Goal: Information Seeking & Learning: Check status

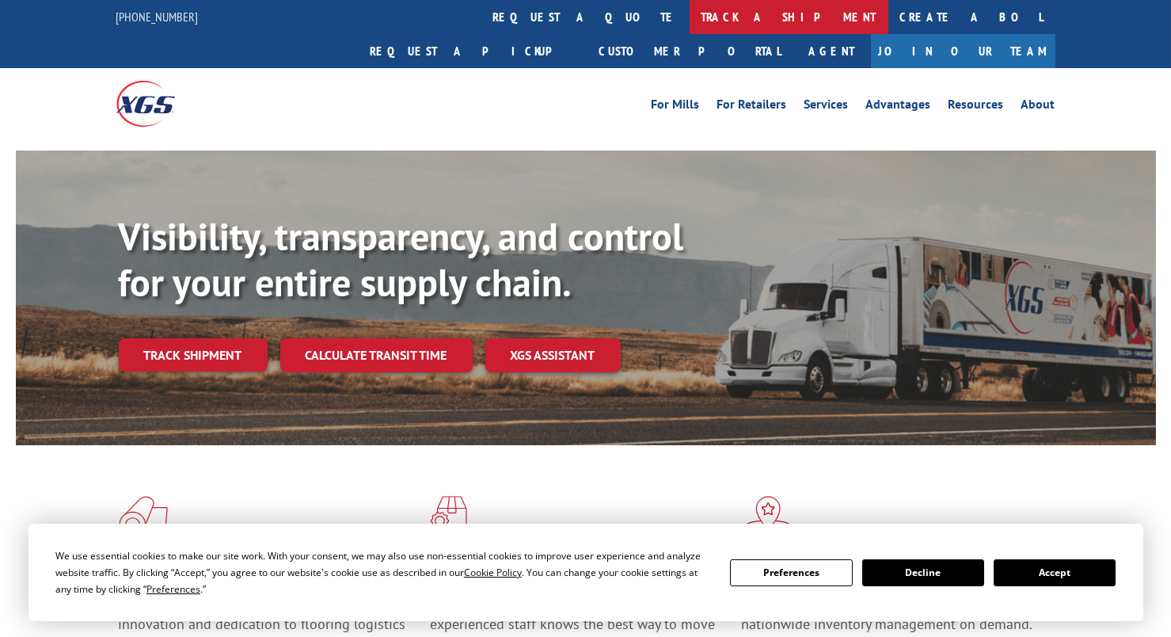
click at [690, 12] on link "track a shipment" at bounding box center [789, 17] width 199 height 34
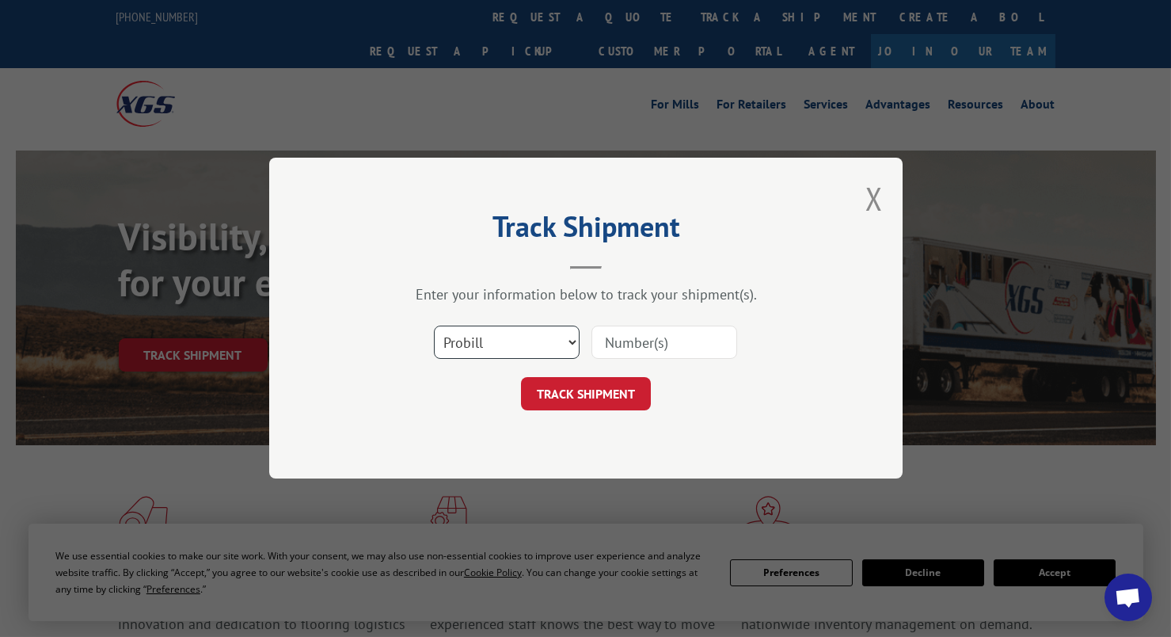
click at [573, 337] on select "Select category... Probill BOL PO" at bounding box center [507, 342] width 146 height 33
select select "bol"
click at [434, 326] on select "Select category... Probill BOL PO" at bounding box center [507, 342] width 146 height 33
click at [656, 345] on input at bounding box center [665, 342] width 146 height 33
paste input "531253236"
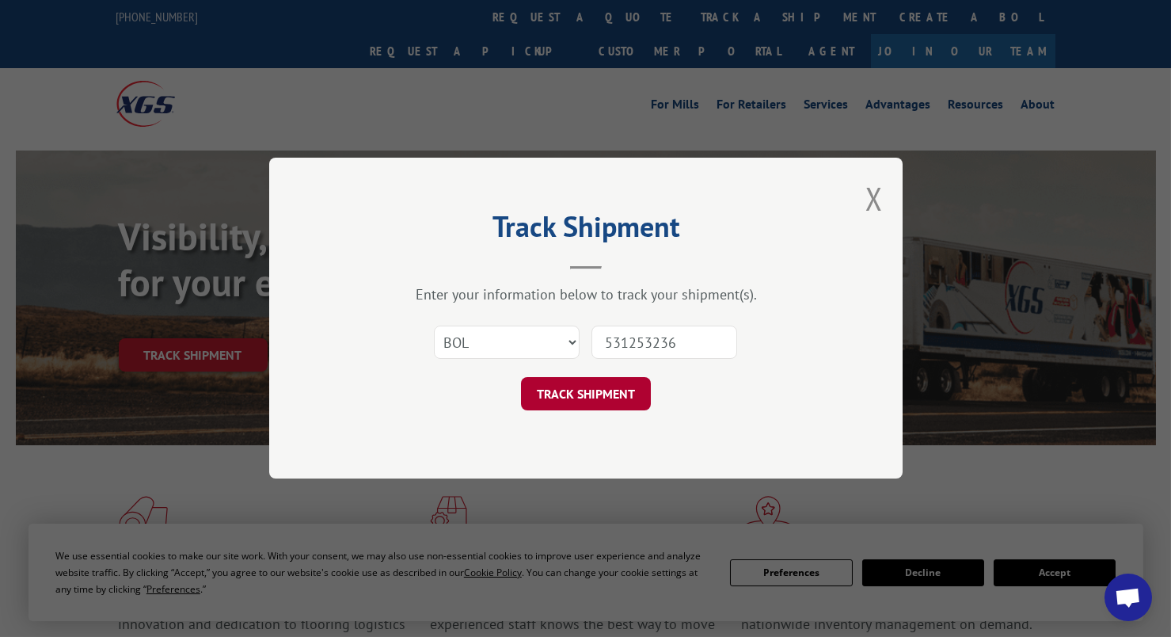
type input "531253236"
click at [574, 394] on button "TRACK SHIPMENT" at bounding box center [586, 394] width 130 height 33
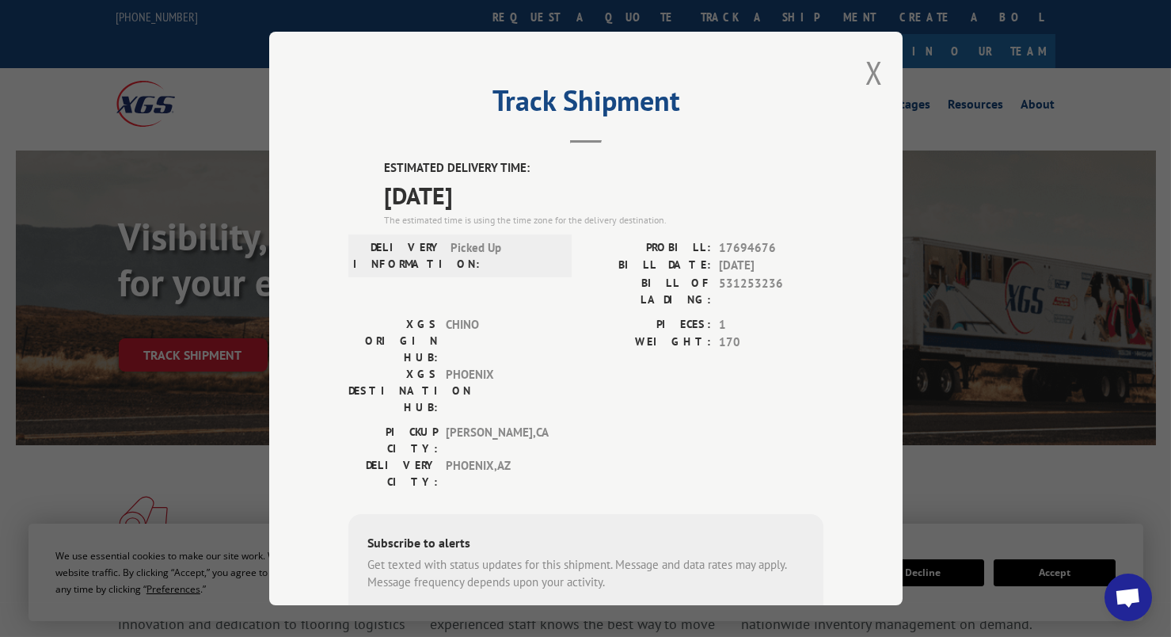
click at [735, 248] on span "17694676" at bounding box center [771, 248] width 105 height 18
copy span "17694676"
click at [866, 70] on button "Close modal" at bounding box center [874, 72] width 17 height 42
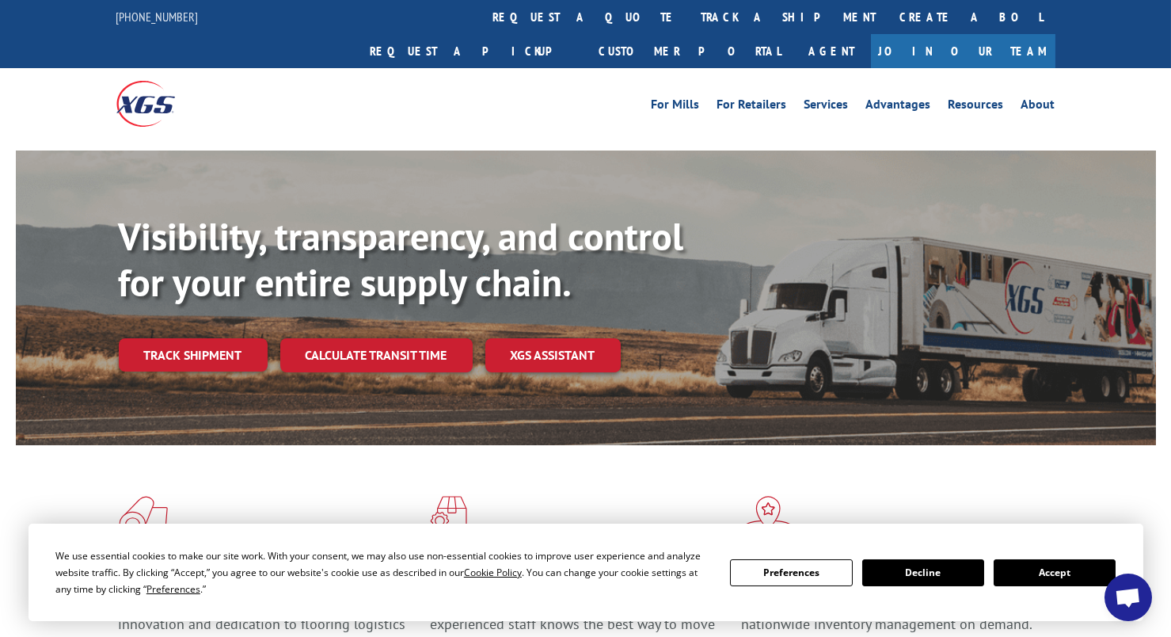
click at [690, 18] on link "track a shipment" at bounding box center [789, 17] width 199 height 34
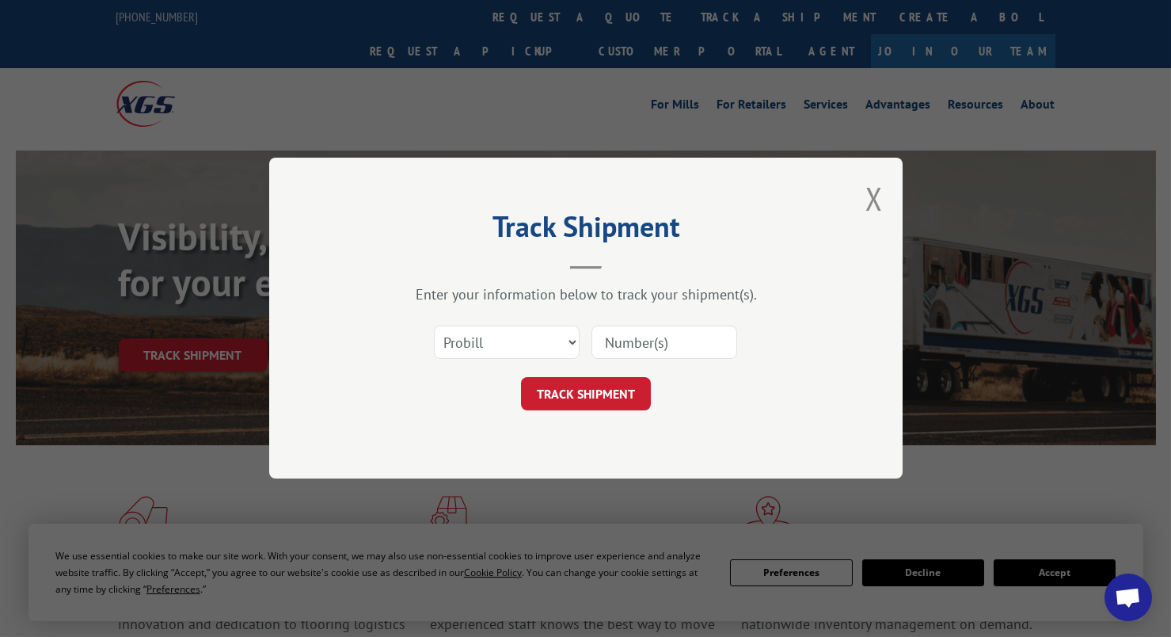
click at [658, 349] on input at bounding box center [665, 342] width 146 height 33
paste input "17694676"
type input "17694676"
click at [614, 395] on button "TRACK SHIPMENT" at bounding box center [586, 394] width 130 height 33
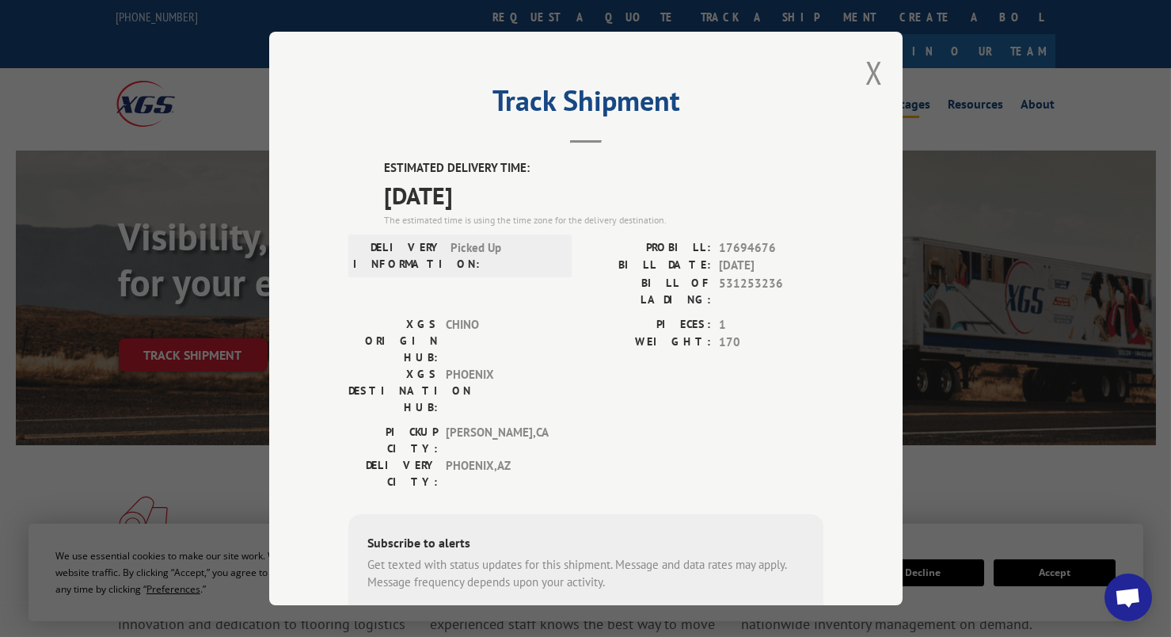
click at [868, 75] on button "Close modal" at bounding box center [874, 72] width 17 height 42
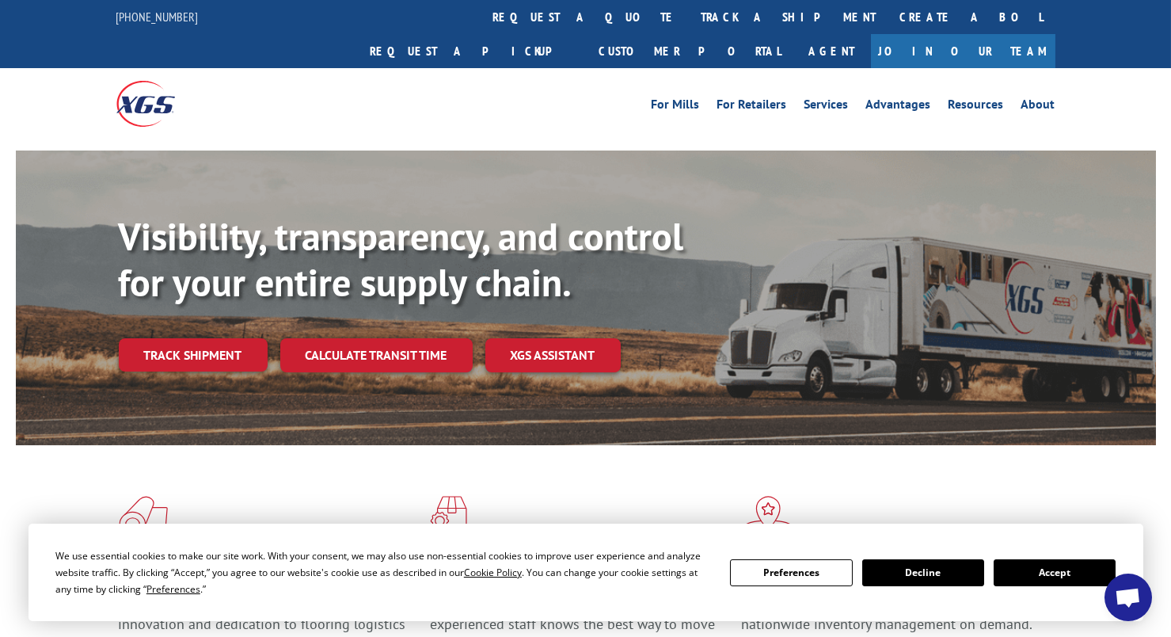
click at [1103, 68] on div "For [PERSON_NAME] For Retailers Services Advantages Resources About For [PERSON…" at bounding box center [585, 103] width 1171 height 70
